Goal: Task Accomplishment & Management: Manage account settings

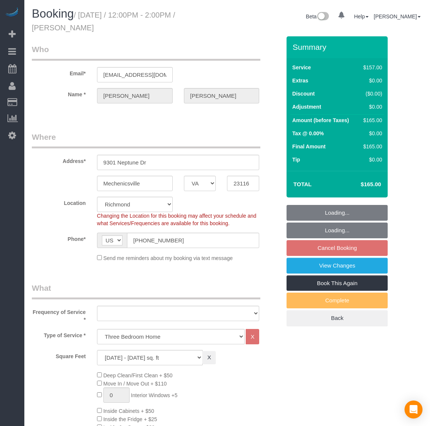
select select "VA"
select select "1501"
select select "number:3"
select select "number:24"
select select "number:42"
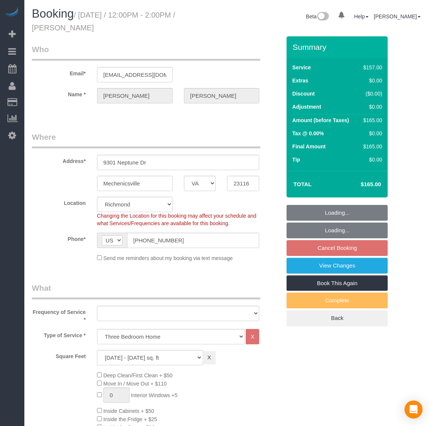
select select "number:17"
select select "object:944"
select select "spot3"
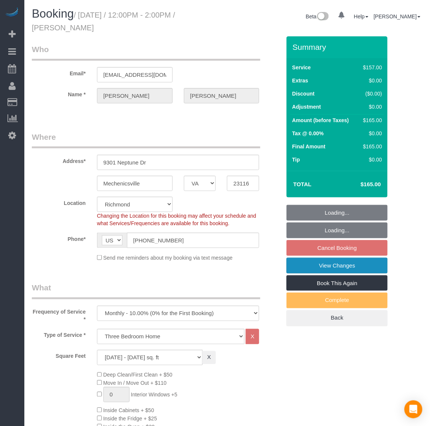
select select "1501"
click at [317, 246] on fieldset "Loading... Loading... Cancel Booking View Changes Book This Again Complete Back" at bounding box center [336, 265] width 101 height 121
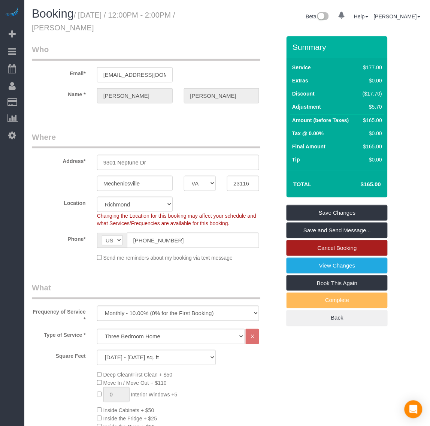
click at [317, 246] on link "Cancel Booking" at bounding box center [336, 248] width 101 height 16
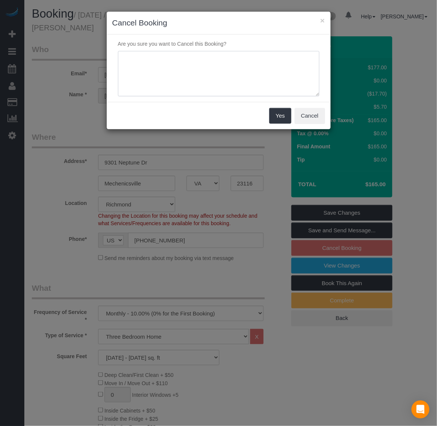
click at [194, 53] on textarea at bounding box center [218, 74] width 201 height 46
type textarea "Accused us for stealing his pajama and not comfortable for us to send cleaner"
click at [283, 120] on button "Yes" at bounding box center [280, 116] width 22 height 16
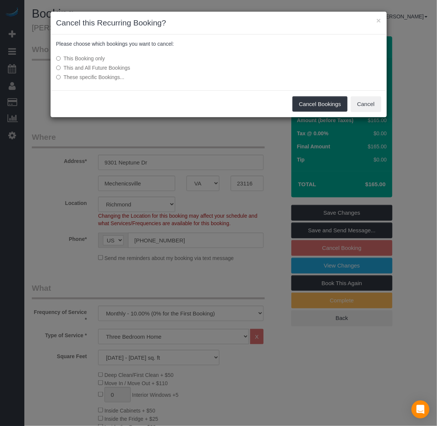
click at [115, 67] on label "This and All Future Bookings" at bounding box center [162, 67] width 213 height 7
click at [332, 105] on button "Cancel Bookings" at bounding box center [319, 104] width 55 height 16
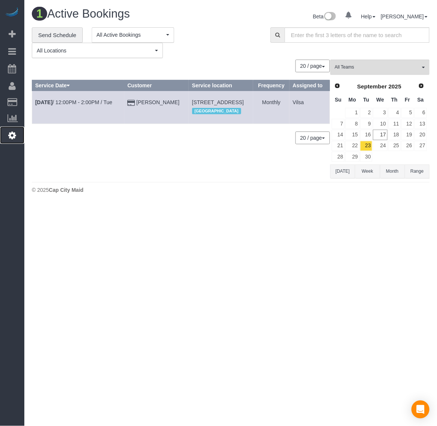
click at [15, 131] on icon at bounding box center [12, 135] width 8 height 9
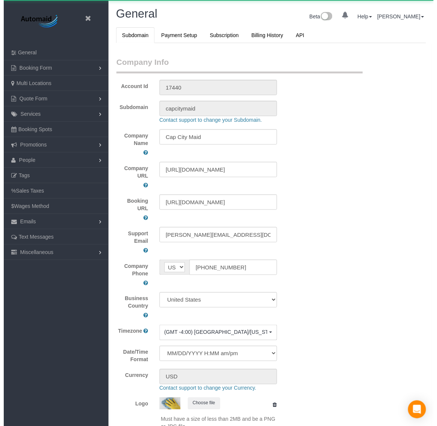
scroll to position [1693, 430]
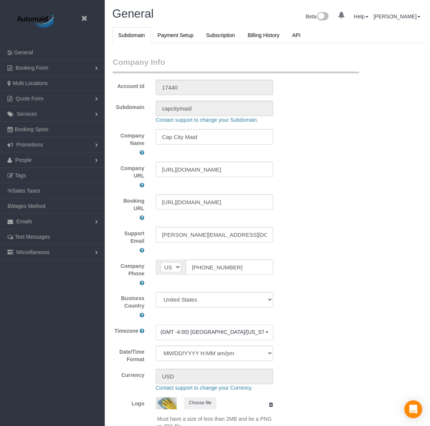
select select "1"
click at [83, 18] on icon at bounding box center [83, 18] width 9 height 9
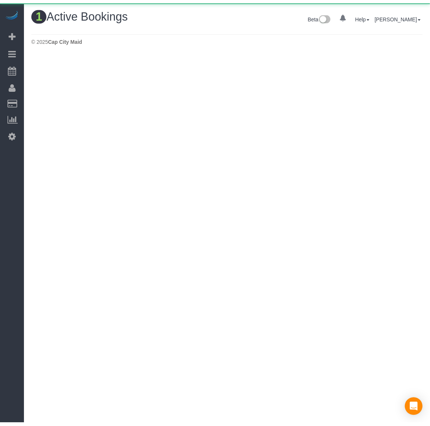
scroll to position [204, 437]
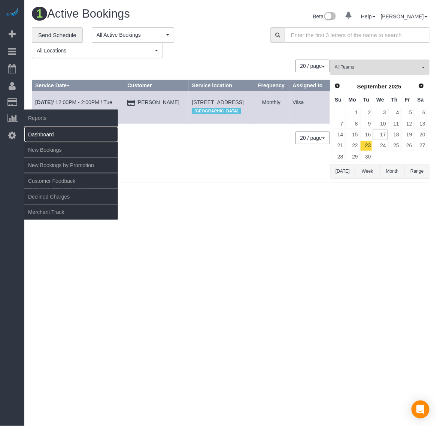
click at [42, 128] on link "Dashboard" at bounding box center [71, 134] width 94 height 15
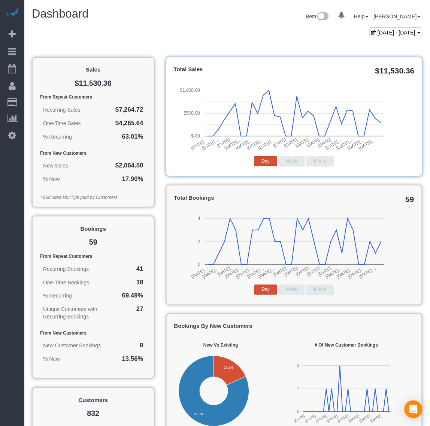
scroll to position [1131, 430]
click at [378, 31] on span "August 17, 2025 - September 17, 2025" at bounding box center [397, 33] width 38 height 6
type input "**********"
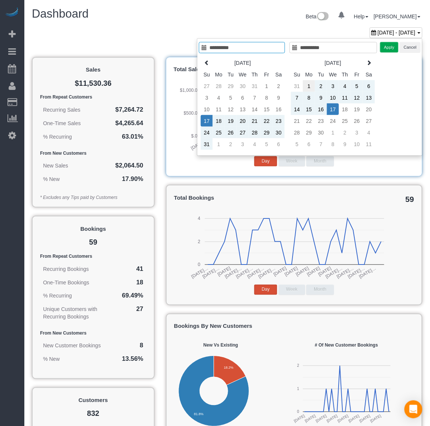
type input "**********"
click at [305, 88] on td "1" at bounding box center [309, 86] width 12 height 12
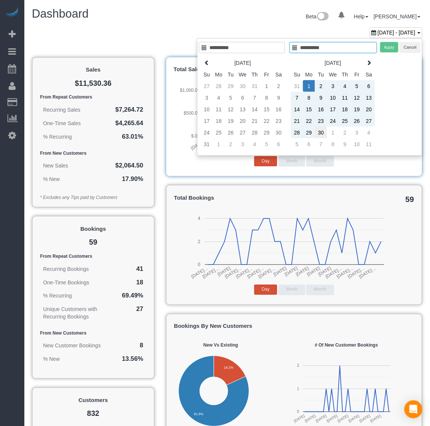
type input "**********"
click at [317, 132] on td "30" at bounding box center [321, 133] width 12 height 12
type input "**********"
click at [385, 48] on button "Apply" at bounding box center [389, 47] width 19 height 11
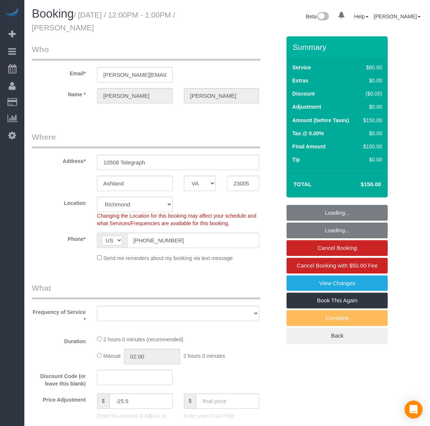
select select "VA"
select select "number:4"
select select "number:24"
select select "number:41"
select select "number:17"
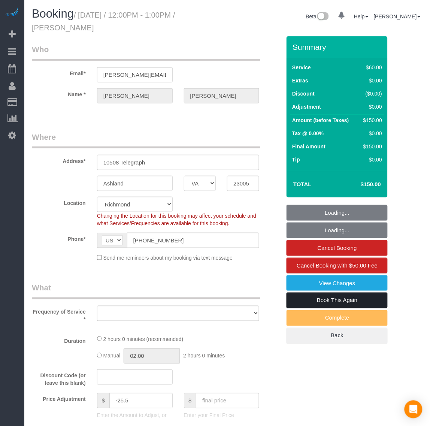
select select "string:fspay-e3163935-10f0-4489-82fe-1f640da90b82"
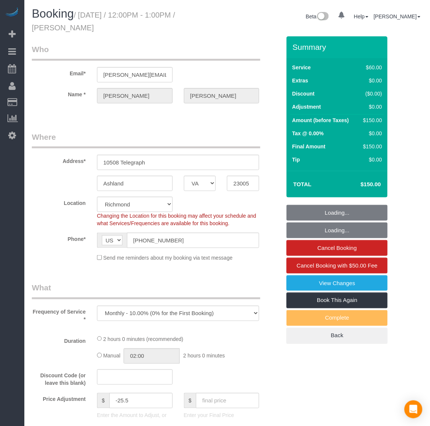
select select "object:3445"
select select "1001"
select select "2"
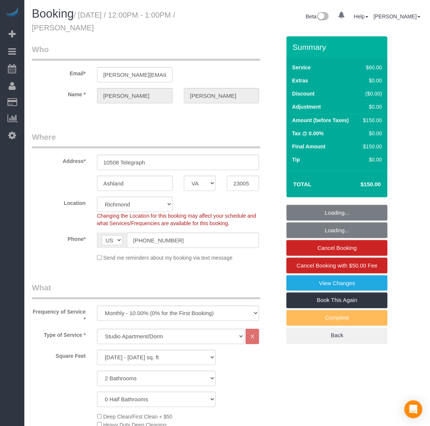
select select "1001"
select select "2"
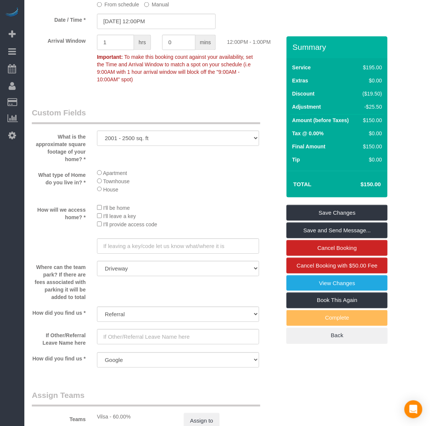
scroll to position [749, 0]
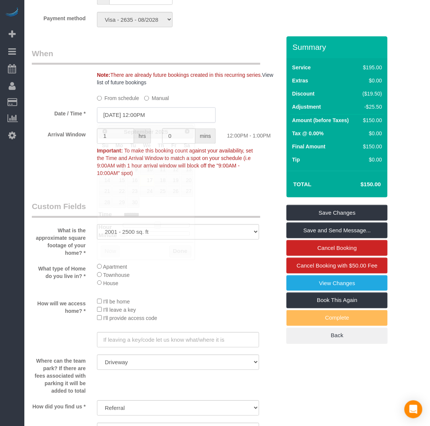
click at [117, 114] on input "[DATE] 12:00PM" at bounding box center [156, 114] width 119 height 15
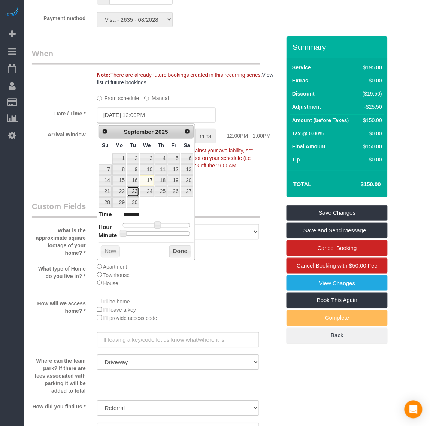
click at [132, 193] on link "23" at bounding box center [133, 191] width 12 height 10
type input "[DATE] 11:00AM"
type input "*******"
type input "[DATE] 10:00AM"
type input "*******"
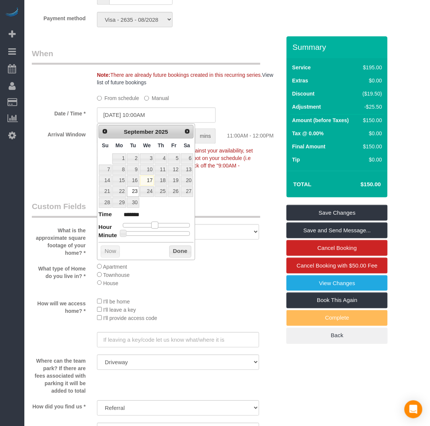
type input "[DATE] 9:00AM"
type input "******"
type input "[DATE] 10:00AM"
type input "*******"
type input "[DATE] 11:00AM"
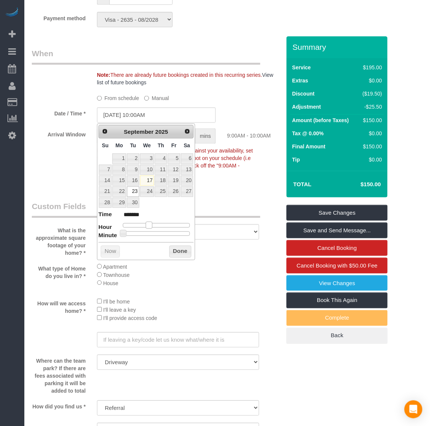
type input "*******"
type input "[DATE] 10:00AM"
type input "*******"
drag, startPoint x: 158, startPoint y: 226, endPoint x: 152, endPoint y: 225, distance: 5.3
click at [152, 225] on span at bounding box center [152, 225] width 7 height 7
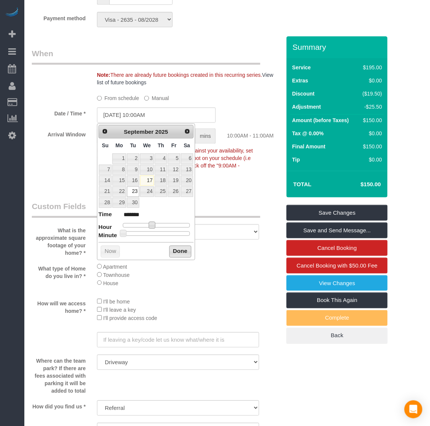
click at [178, 251] on button "Done" at bounding box center [180, 252] width 22 height 12
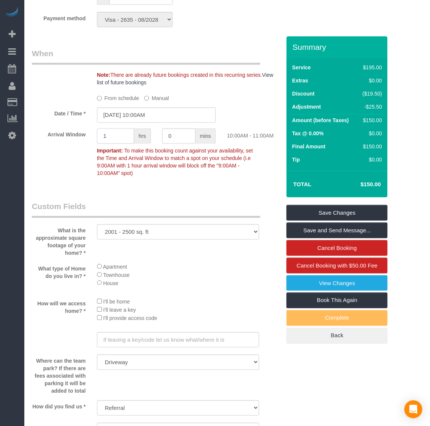
drag, startPoint x: 112, startPoint y: 136, endPoint x: 102, endPoint y: 135, distance: 9.8
click at [102, 135] on input "1" at bounding box center [115, 135] width 37 height 15
type input "2"
drag, startPoint x: 213, startPoint y: 193, endPoint x: 221, endPoint y: 196, distance: 8.6
click at [213, 193] on div "Who Email* [PERSON_NAME][EMAIL_ADDRESS][PERSON_NAME][DOMAIN_NAME] Name * [PERSO…" at bounding box center [156, 27] width 260 height 1479
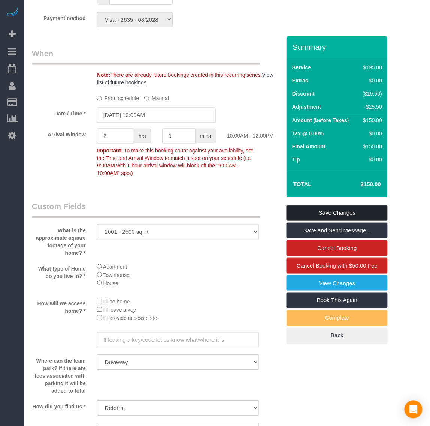
click at [327, 210] on link "Save Changes" at bounding box center [336, 213] width 101 height 16
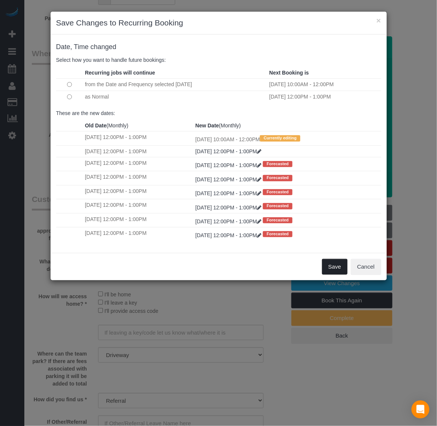
click at [337, 267] on button "Save" at bounding box center [334, 267] width 25 height 16
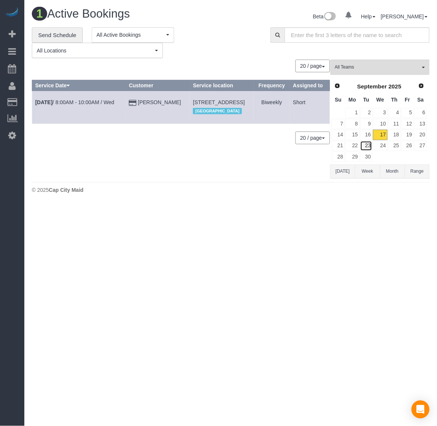
click at [367, 144] on link "23" at bounding box center [366, 146] width 12 height 10
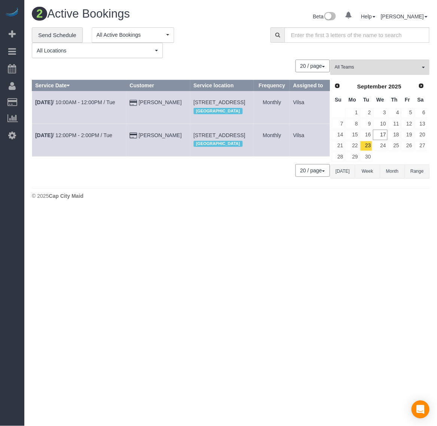
drag, startPoint x: 168, startPoint y: 104, endPoint x: 191, endPoint y: 115, distance: 25.3
click at [191, 115] on td "[STREET_ADDRESS] [GEOGRAPHIC_DATA]" at bounding box center [222, 107] width 64 height 33
copy span "[STREET_ADDRESS]"
drag, startPoint x: 172, startPoint y: 145, endPoint x: 244, endPoint y: 155, distance: 72.8
click at [244, 155] on td "[STREET_ADDRESS] [GEOGRAPHIC_DATA]" at bounding box center [222, 140] width 64 height 33
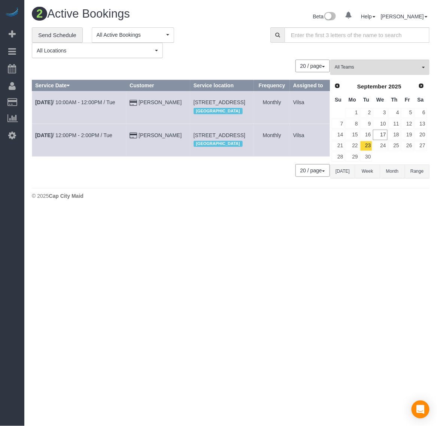
copy span "[STREET_ADDRESS]"
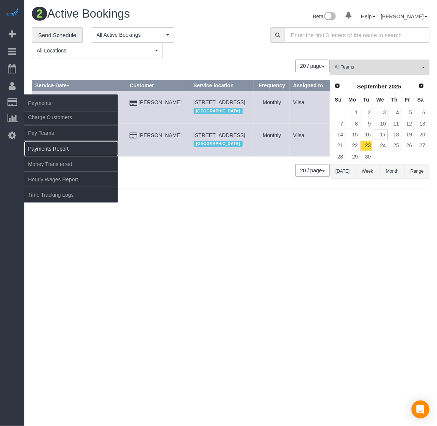
click at [66, 145] on link "Payments Report" at bounding box center [71, 148] width 94 height 15
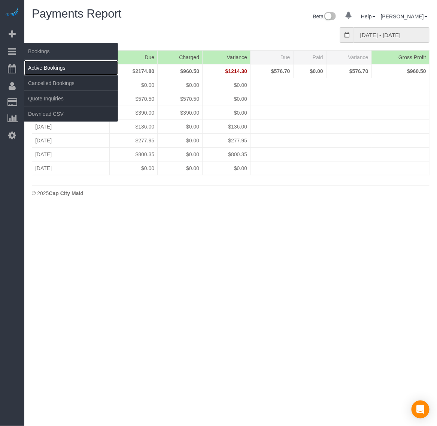
click at [57, 67] on link "Active Bookings" at bounding box center [71, 67] width 94 height 15
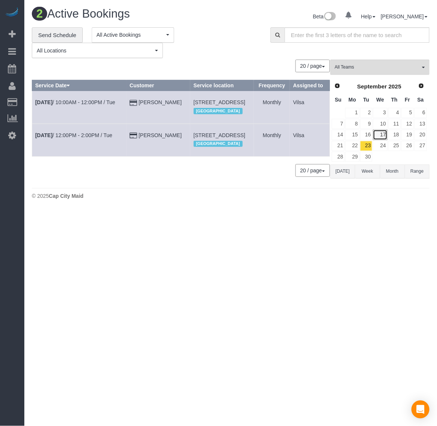
click at [381, 137] on link "17" at bounding box center [380, 135] width 14 height 10
click at [392, 134] on link "18" at bounding box center [394, 135] width 12 height 10
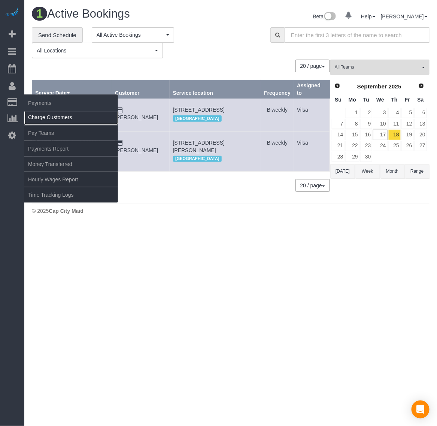
drag, startPoint x: 49, startPoint y: 112, endPoint x: 54, endPoint y: 109, distance: 5.1
click at [50, 112] on link "Charge Customers" at bounding box center [71, 117] width 94 height 15
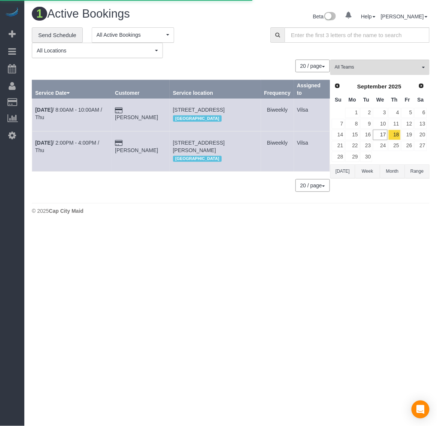
select select
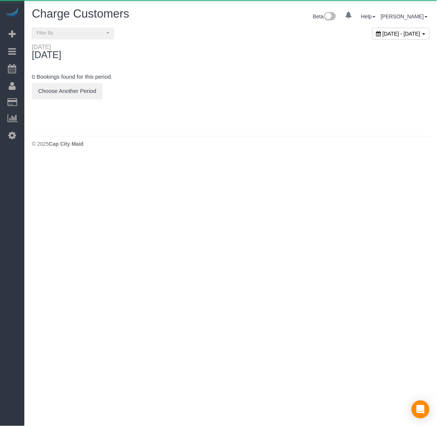
click at [383, 31] on span "[DATE] - [DATE]" at bounding box center [402, 34] width 38 height 6
type input "**********"
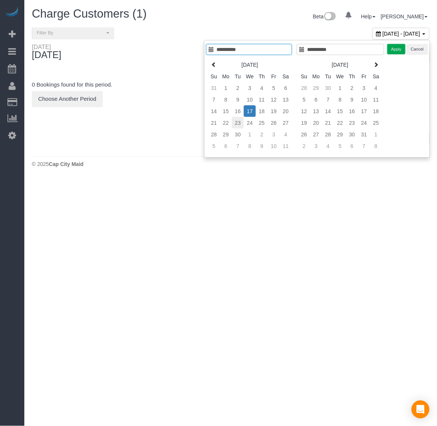
type input "**********"
click at [236, 124] on td "23" at bounding box center [238, 123] width 12 height 12
type input "**********"
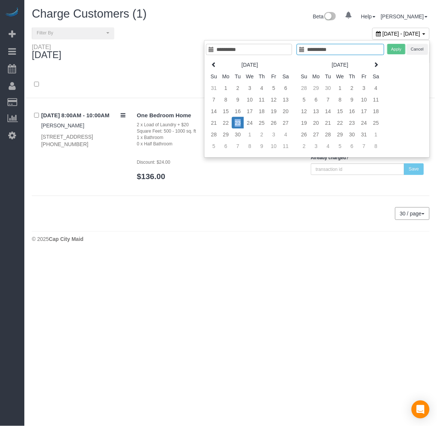
click at [236, 124] on td "23" at bounding box center [238, 123] width 12 height 12
type input "**********"
click at [393, 52] on button "Apply" at bounding box center [396, 49] width 19 height 11
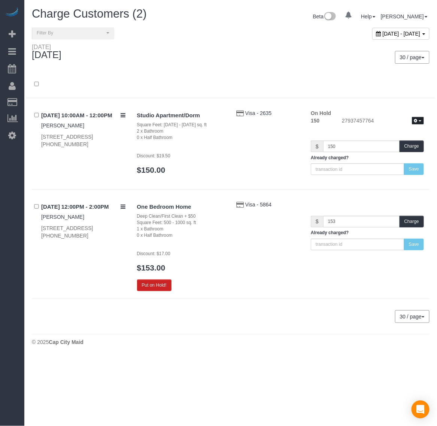
click at [416, 119] on icon "button" at bounding box center [415, 121] width 3 height 4
click at [395, 133] on link "Release Hold" at bounding box center [393, 133] width 59 height 10
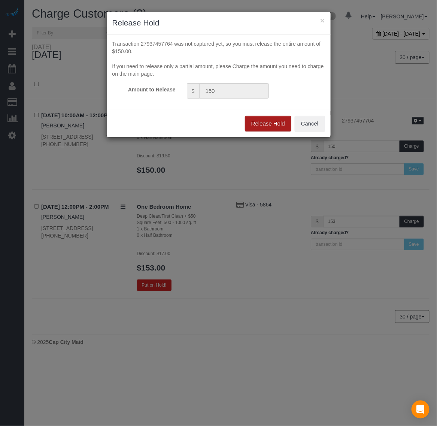
click at [275, 124] on button "Release Hold" at bounding box center [268, 124] width 46 height 16
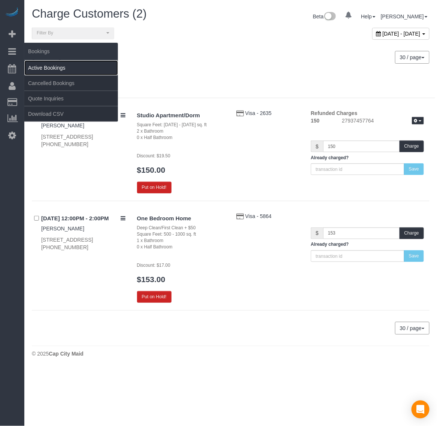
click at [47, 68] on link "Active Bookings" at bounding box center [71, 67] width 94 height 15
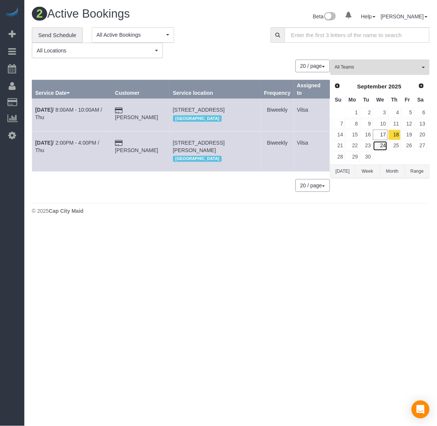
click at [382, 143] on link "24" at bounding box center [380, 146] width 14 height 10
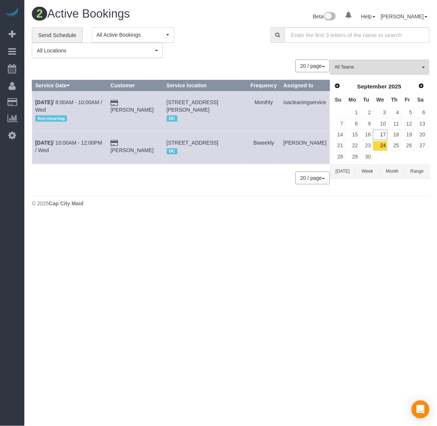
drag, startPoint x: 171, startPoint y: 97, endPoint x: 193, endPoint y: 109, distance: 24.6
click at [193, 109] on td "[STREET_ADDRESS][PERSON_NAME] DC" at bounding box center [205, 111] width 84 height 40
drag, startPoint x: 165, startPoint y: 98, endPoint x: 189, endPoint y: 109, distance: 26.0
click at [189, 109] on td "[STREET_ADDRESS][PERSON_NAME] DC" at bounding box center [205, 111] width 84 height 40
copy span "[STREET_ADDRESS][PERSON_NAME]"
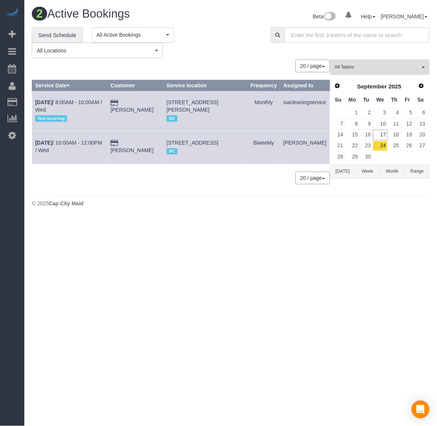
click at [48, 98] on td "[DATE] 8:00AM - 10:00AM / Wed first recurring" at bounding box center [69, 111] width 75 height 40
click at [45, 102] on b "[DATE]" at bounding box center [43, 102] width 17 height 6
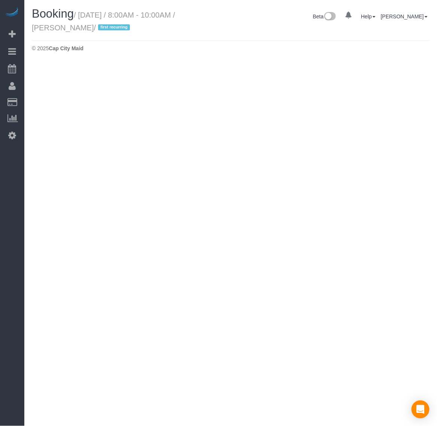
select select "VA"
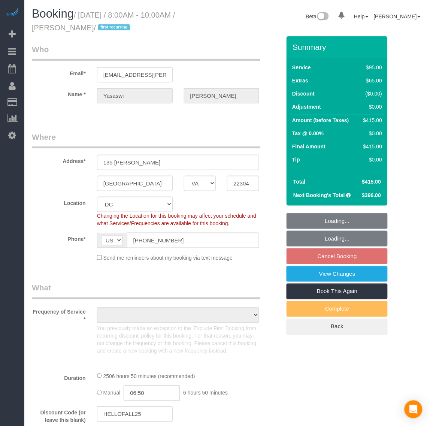
select select "object:5171"
select select "string:fspay-f3267253-49ae-4b31-b151-66768e708bf0"
select select "spot15"
select select "number:5"
select select "number:27"
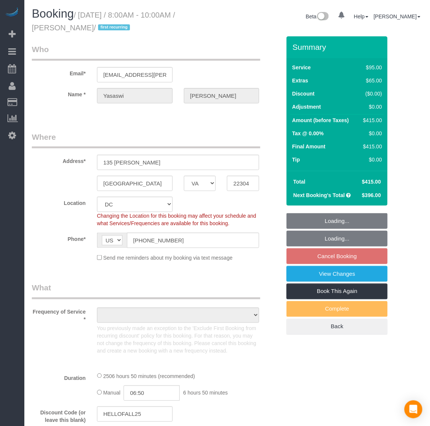
select select "number:42"
select select "2501"
select select "3"
select select "1"
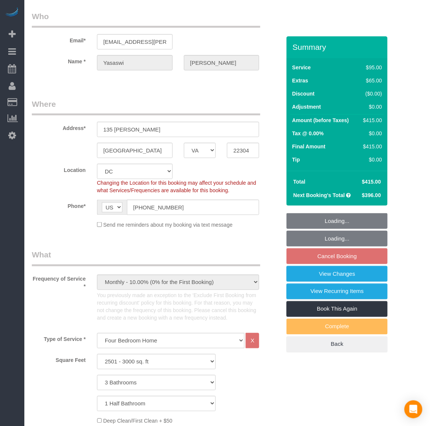
select select "2501"
select select "3"
select select "1"
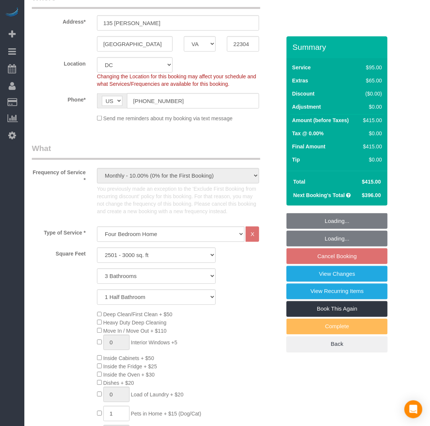
select select "object:5473"
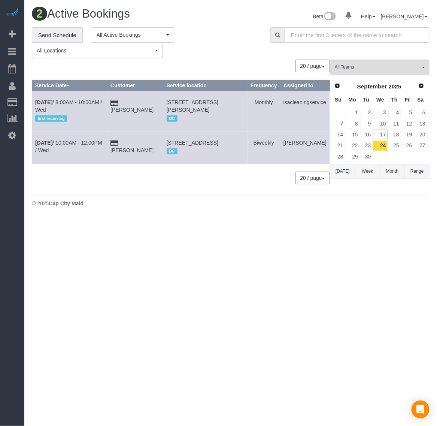
drag, startPoint x: 167, startPoint y: 100, endPoint x: 203, endPoint y: 111, distance: 36.9
click at [203, 111] on td "[STREET_ADDRESS][PERSON_NAME] DC" at bounding box center [205, 111] width 84 height 40
drag, startPoint x: 169, startPoint y: 137, endPoint x: 223, endPoint y: 149, distance: 55.2
click at [223, 149] on td "[STREET_ADDRESS] DC" at bounding box center [205, 147] width 84 height 33
copy span "[STREET_ADDRESS]"
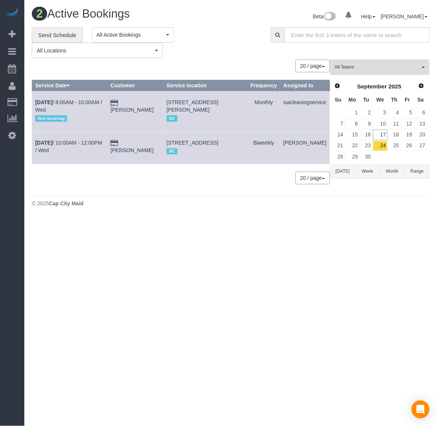
copy span "[STREET_ADDRESS]"
click at [47, 143] on b "[DATE]" at bounding box center [43, 143] width 17 height 6
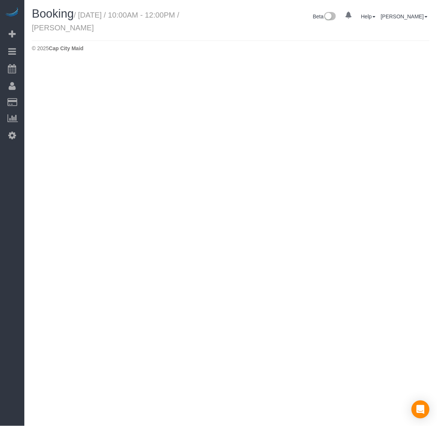
select select "VA"
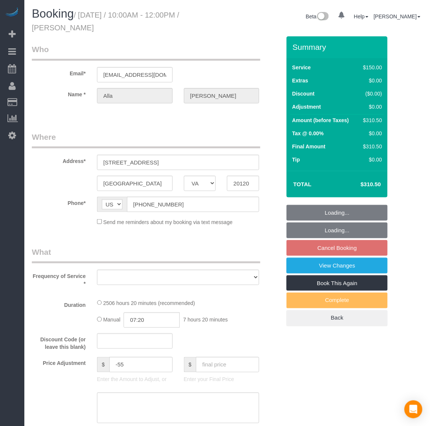
select select "object:5952"
select select "string:fspay-199232cb-4e9d-4b0b-a1d1-a0eb648f9444"
select select "spot30"
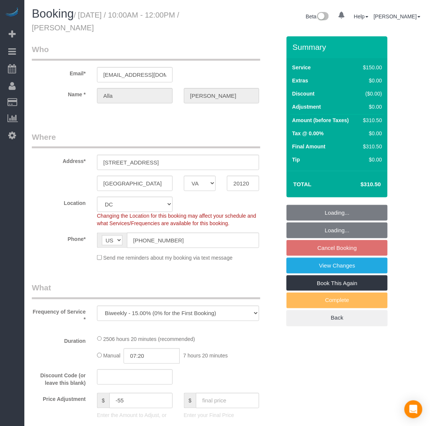
select select "2501"
select select "3"
select select "1"
select select "number:5"
select select "number:26"
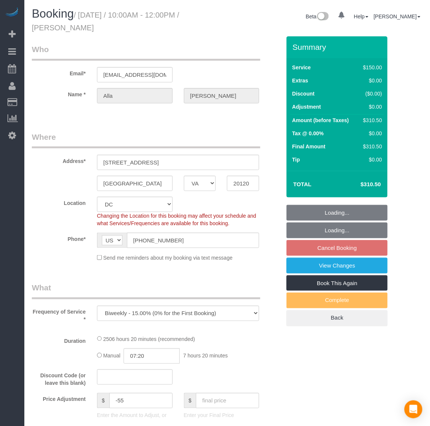
select select "number:35"
select select "number:17"
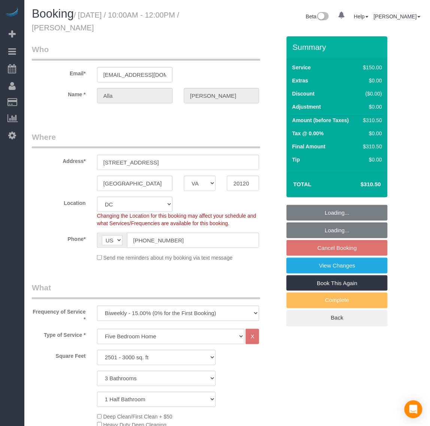
select select "object:6360"
select select "2501"
select select "3"
select select "1"
select select "spot44"
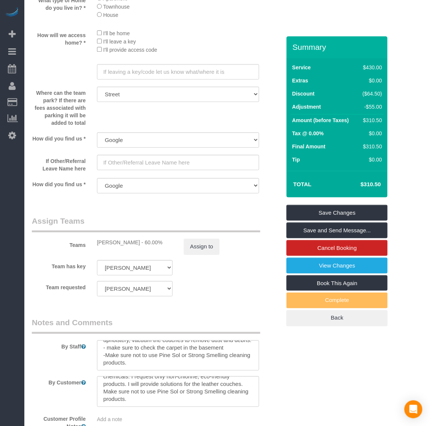
scroll to position [795, 0]
